Goal: Check status: Check status

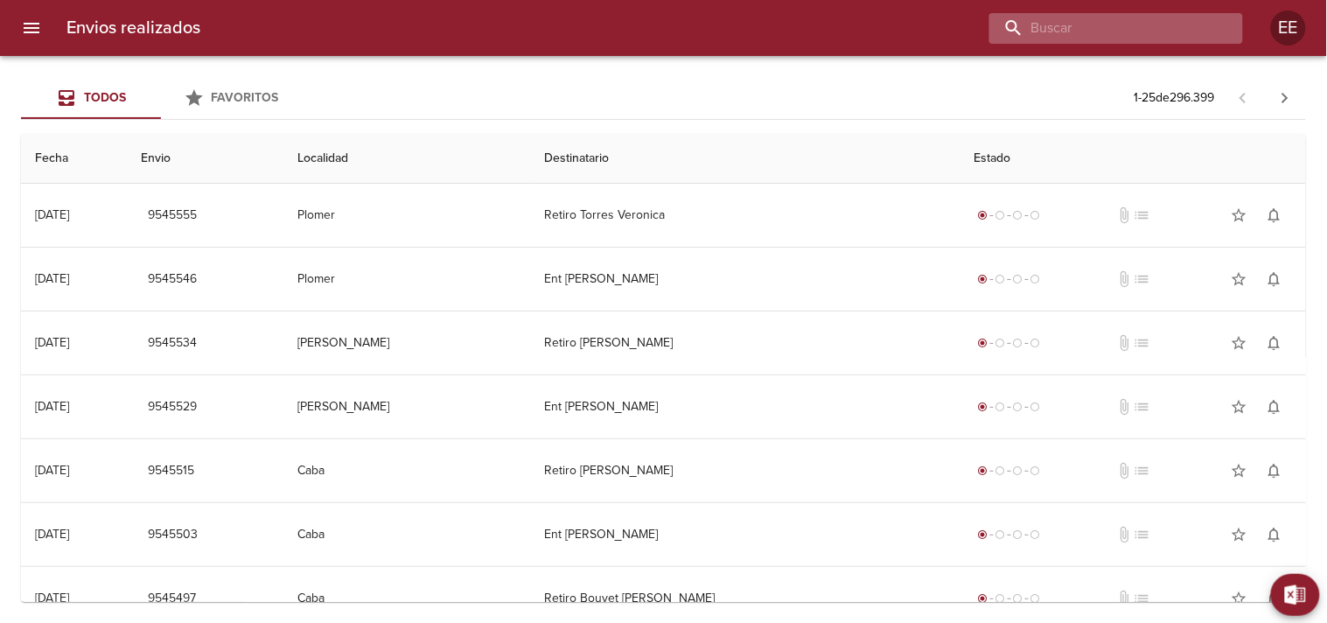
click at [1111, 32] on input "buscar" at bounding box center [1102, 28] width 224 height 31
paste input "[PERSON_NAME]"
type input "[PERSON_NAME]"
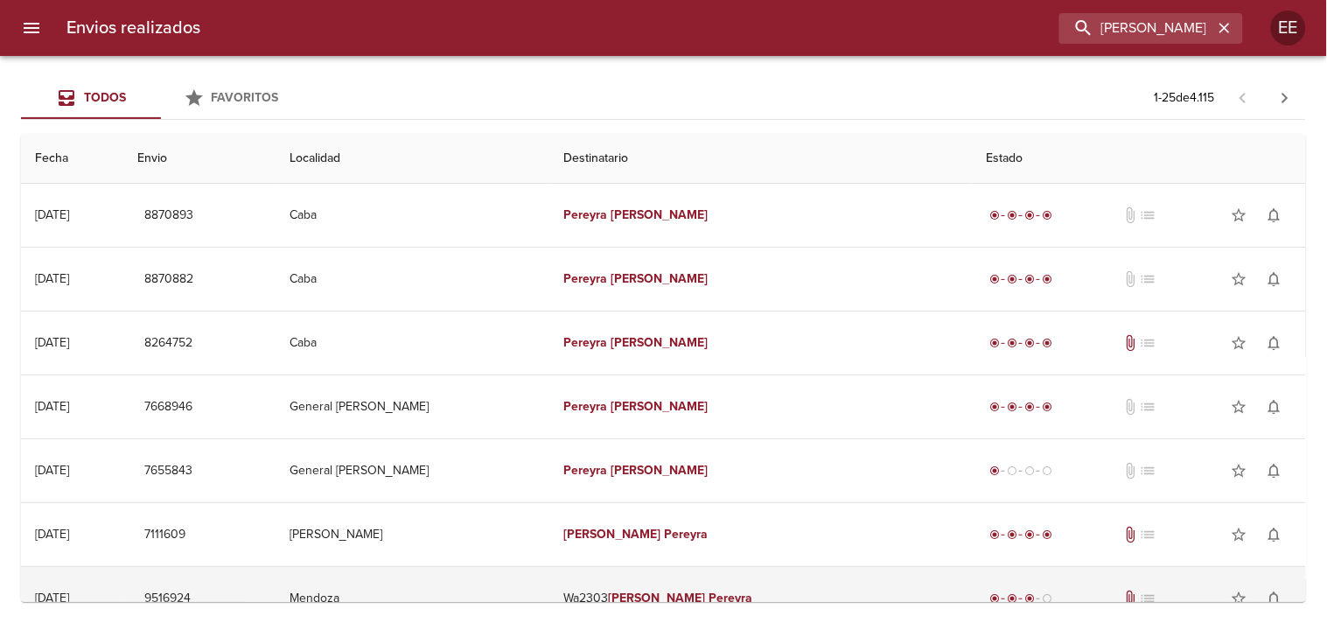
click at [642, 584] on td "Wa2303 [PERSON_NAME]" at bounding box center [761, 598] width 423 height 63
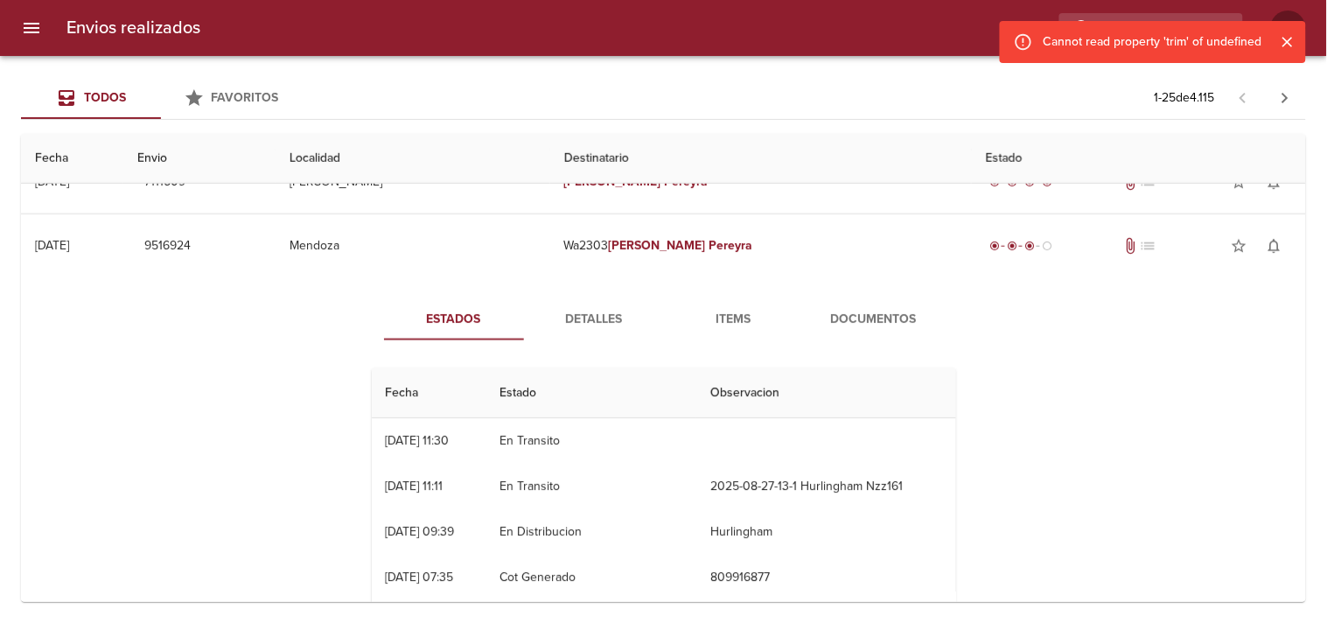
scroll to position [362, 0]
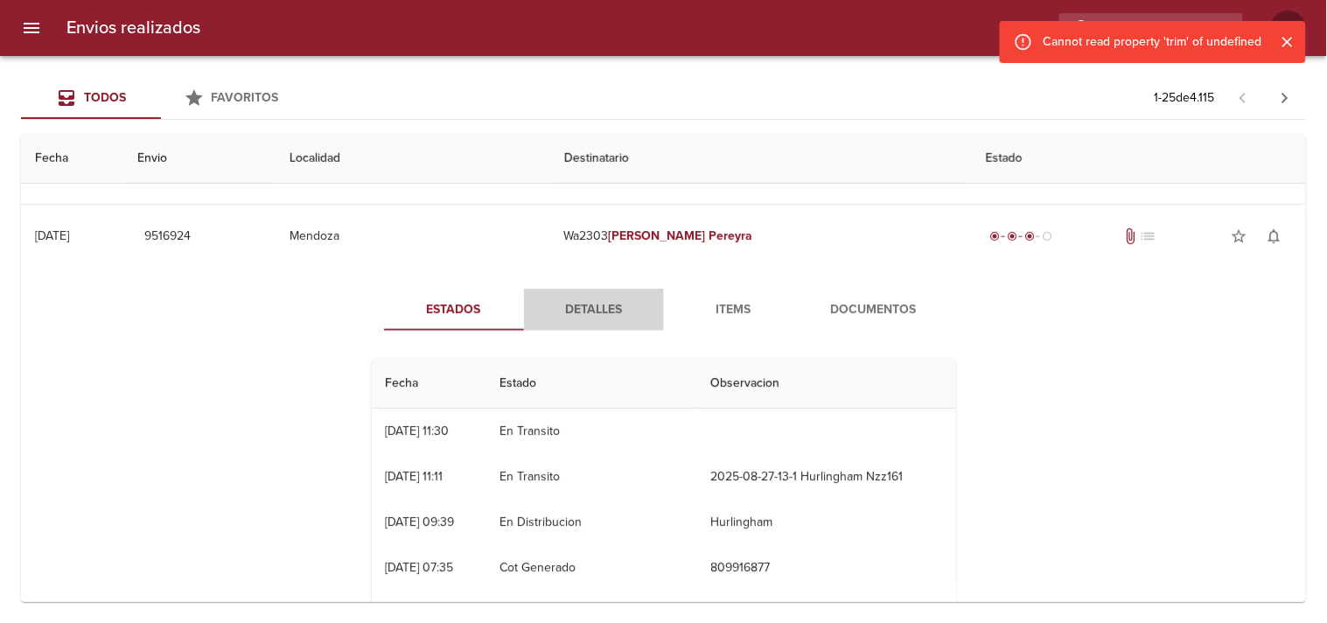
click at [605, 318] on span "Detalles" at bounding box center [594, 310] width 119 height 22
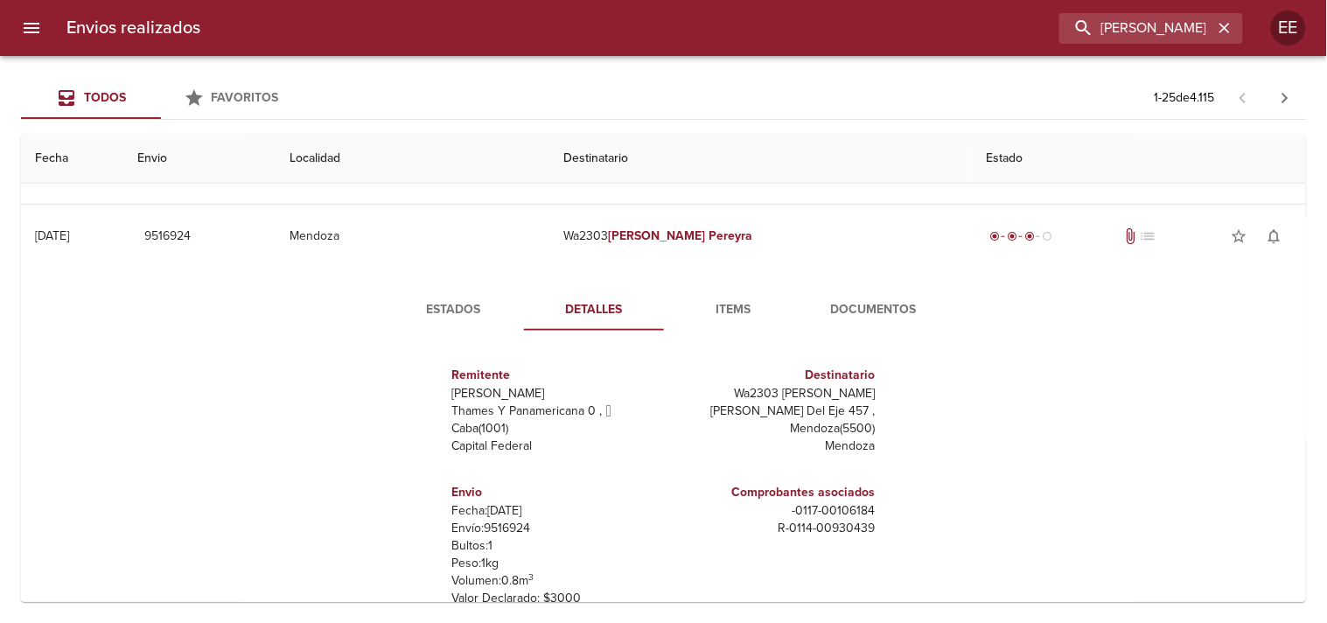
click at [509, 529] on p "Envío: 9516924" at bounding box center [554, 528] width 205 height 17
copy p "9516924"
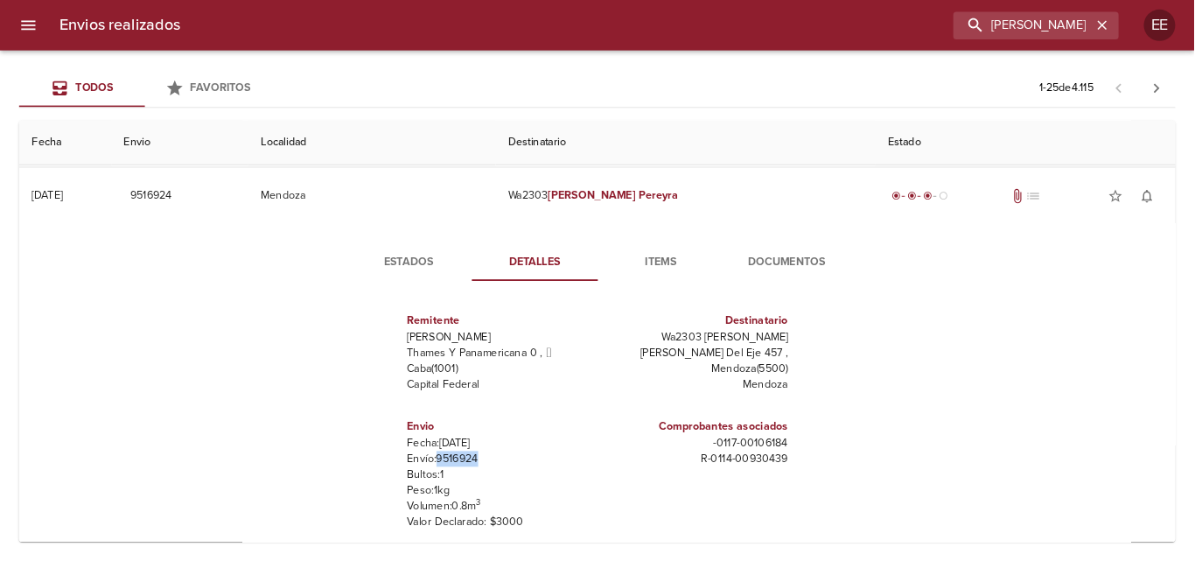
scroll to position [371, 0]
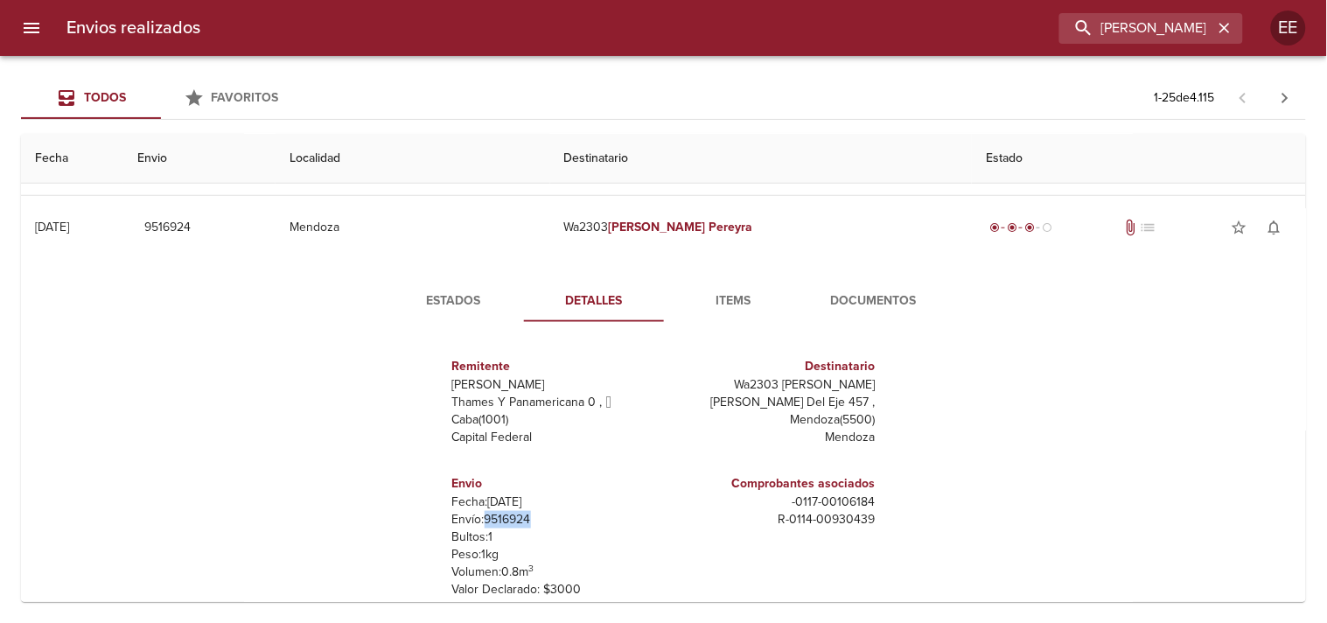
click at [455, 304] on span "Estados" at bounding box center [454, 301] width 119 height 22
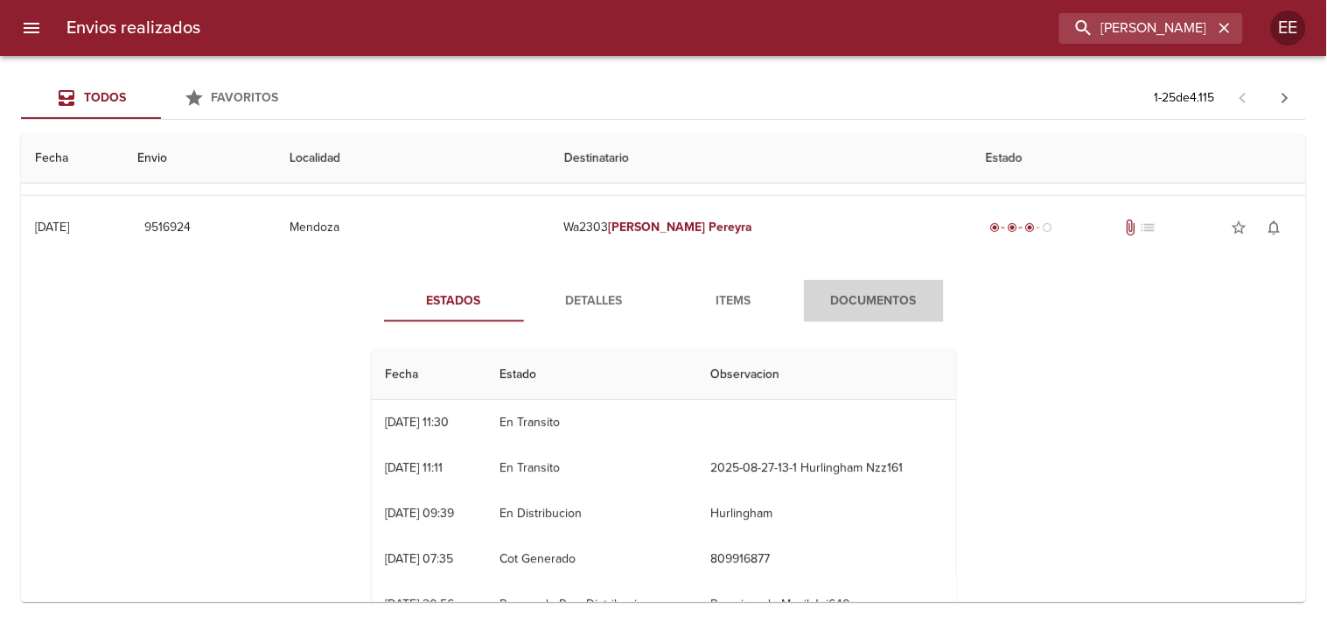
click at [829, 295] on span "Documentos" at bounding box center [874, 301] width 119 height 22
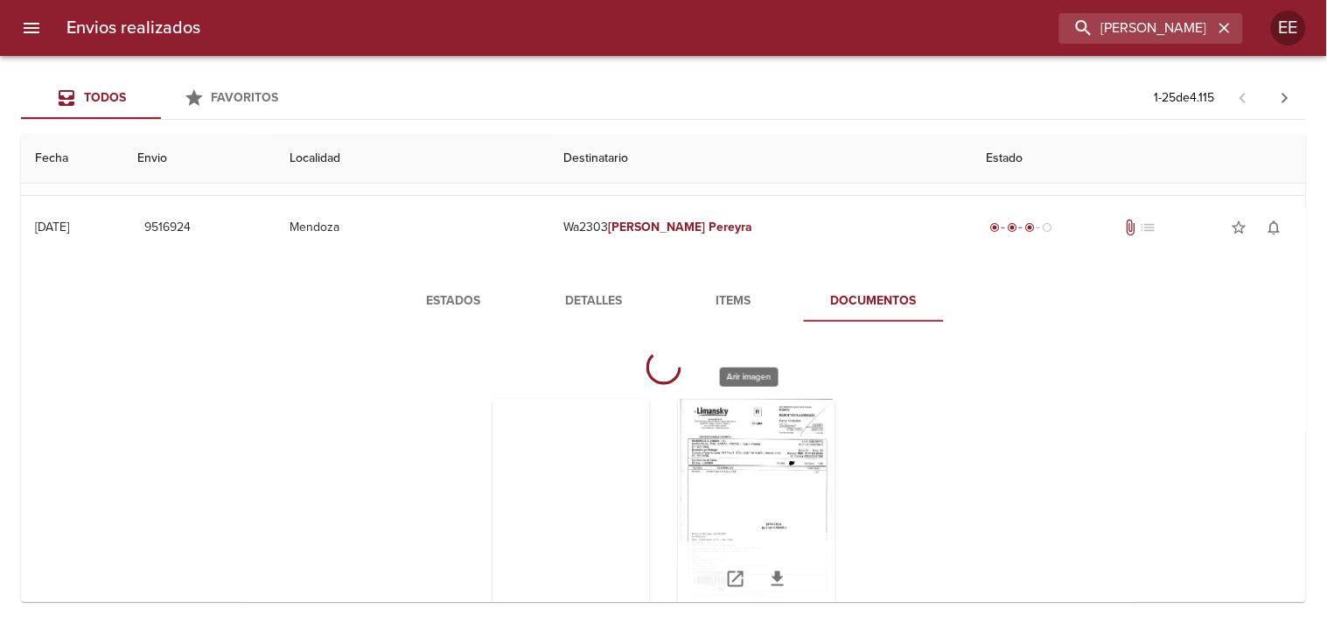
click at [764, 466] on div "Tabla de envíos del cliente" at bounding box center [756, 508] width 157 height 219
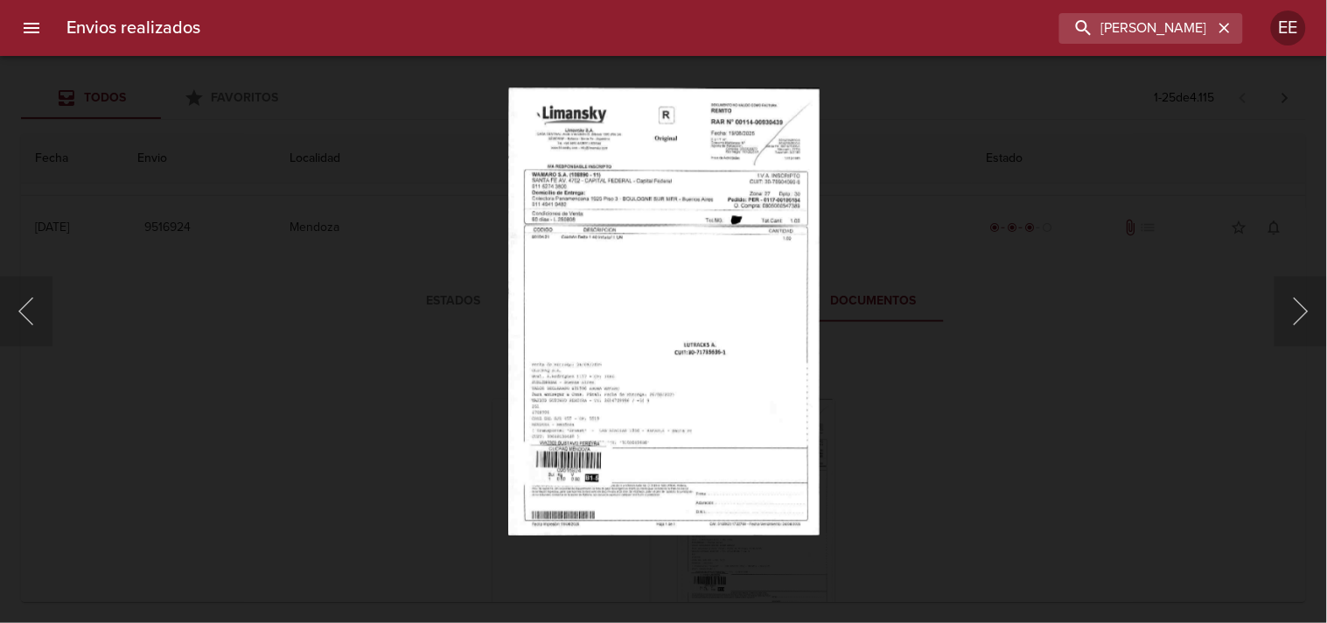
click at [716, 295] on div "This image failed to load" at bounding box center [663, 311] width 1327 height 623
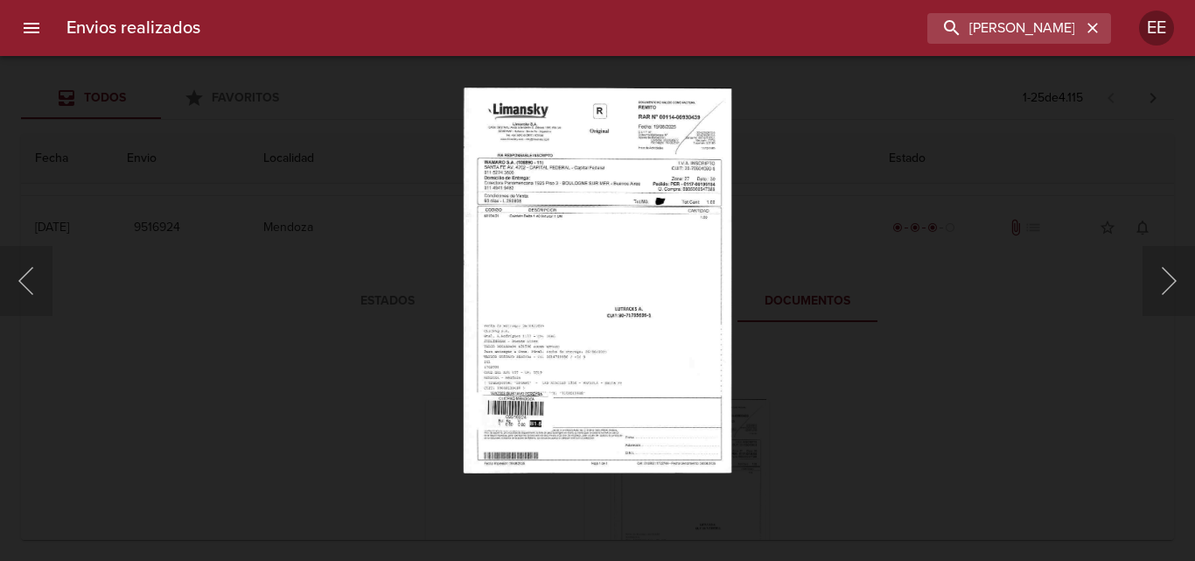
click at [584, 247] on div "This image failed to load" at bounding box center [597, 280] width 1195 height 561
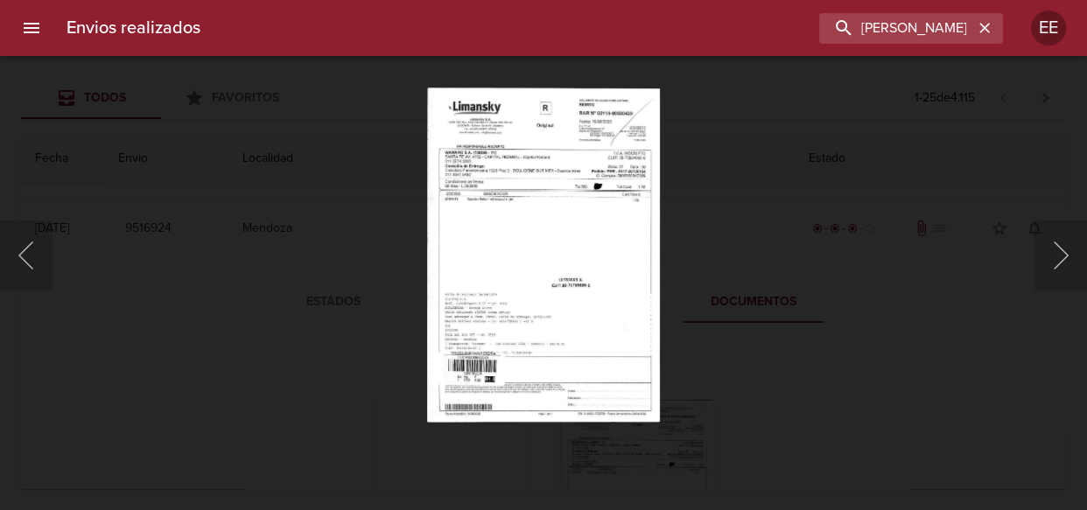
click at [425, 205] on div "This image failed to load" at bounding box center [543, 255] width 1087 height 510
click at [321, 334] on div "This image failed to load" at bounding box center [543, 255] width 1087 height 510
